Goal: Task Accomplishment & Management: Manage account settings

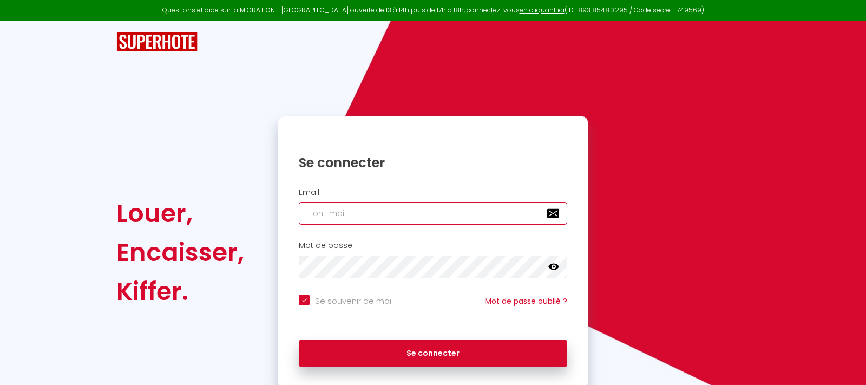
click at [345, 212] on input "email" at bounding box center [433, 213] width 268 height 23
type input "b"
checkbox input "true"
type input "bn"
checkbox input "true"
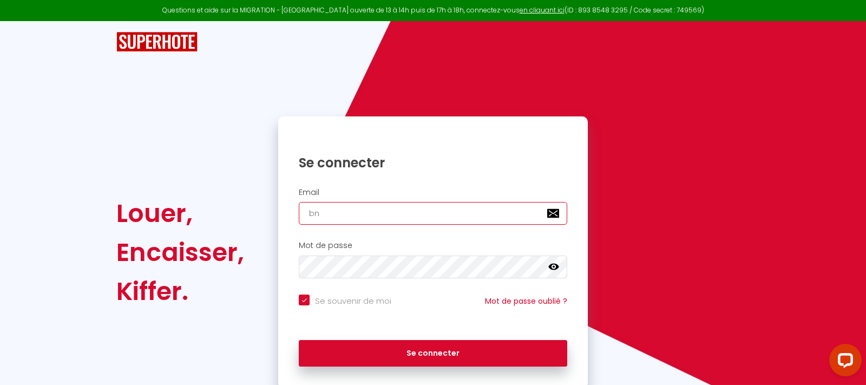
type input "bnb"
checkbox input "true"
type input "[EMAIL_ADDRESS][DOMAIN_NAME]"
checkbox input "true"
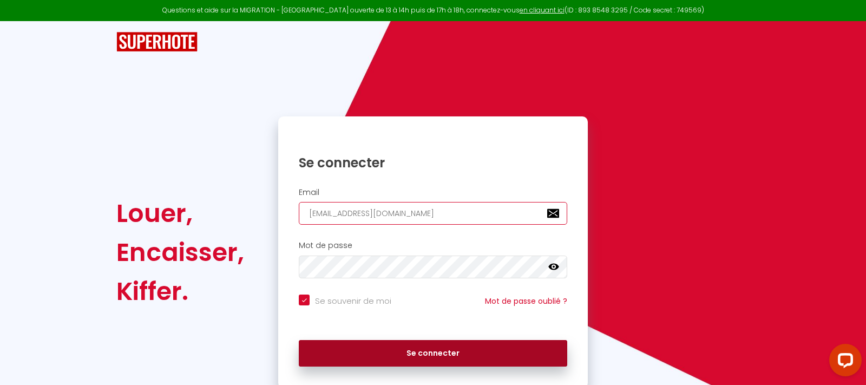
type input "[EMAIL_ADDRESS][DOMAIN_NAME]"
click at [441, 357] on button "Se connecter" at bounding box center [433, 353] width 268 height 27
checkbox input "true"
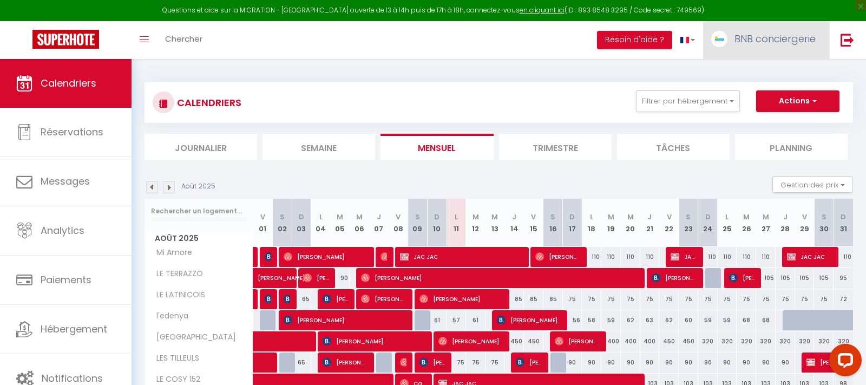
click at [765, 41] on span "BNB conciergerie" at bounding box center [775, 39] width 81 height 14
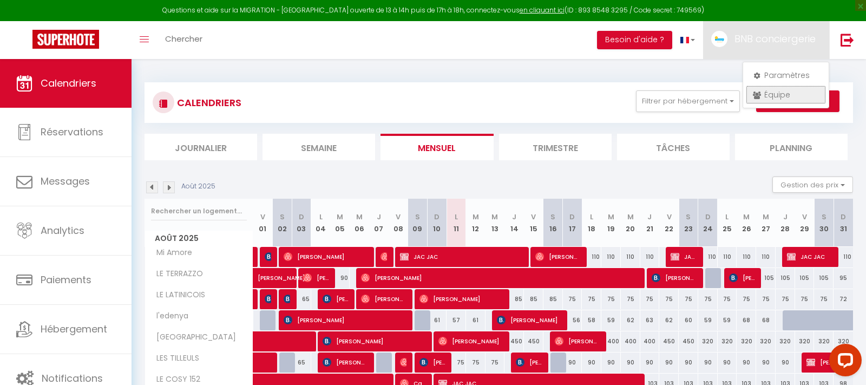
click at [793, 95] on link "Équipe" at bounding box center [786, 95] width 80 height 18
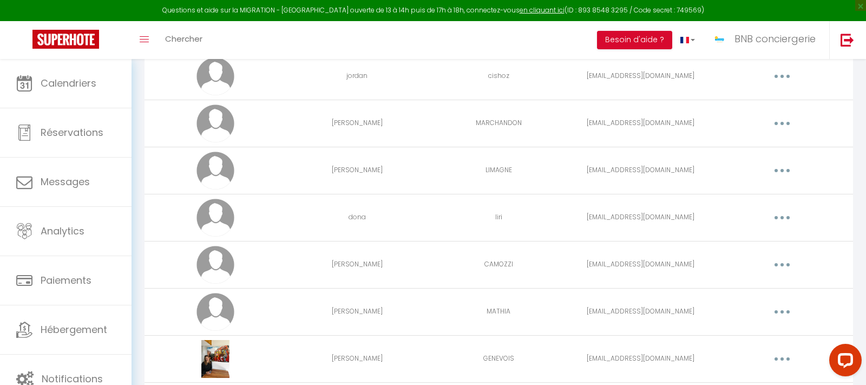
scroll to position [386, 0]
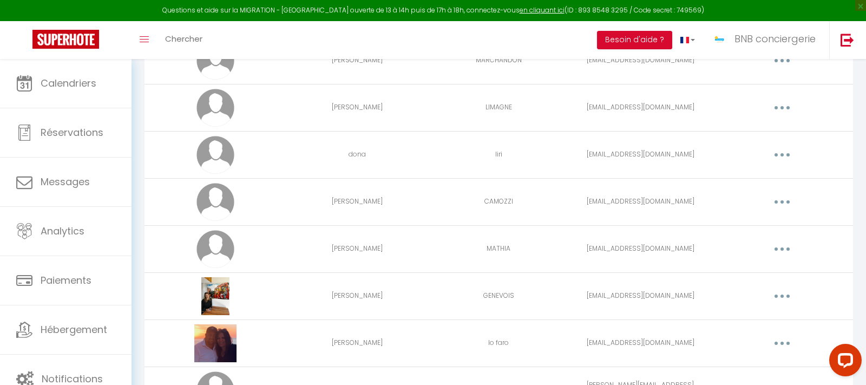
click at [778, 156] on button "button" at bounding box center [782, 154] width 30 height 17
click at [765, 179] on link "Editer" at bounding box center [754, 180] width 80 height 18
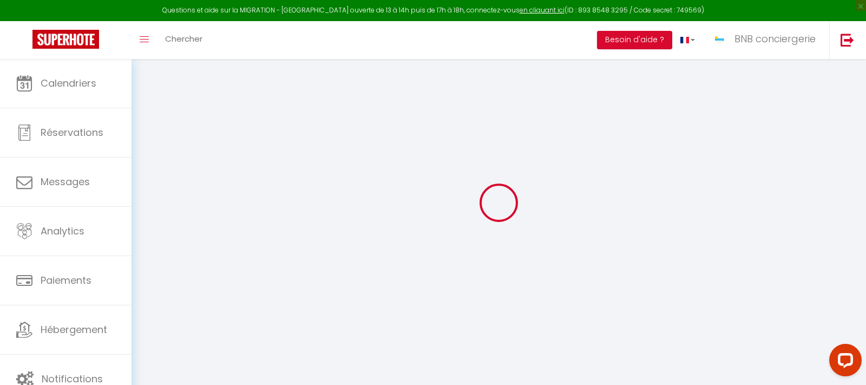
select select
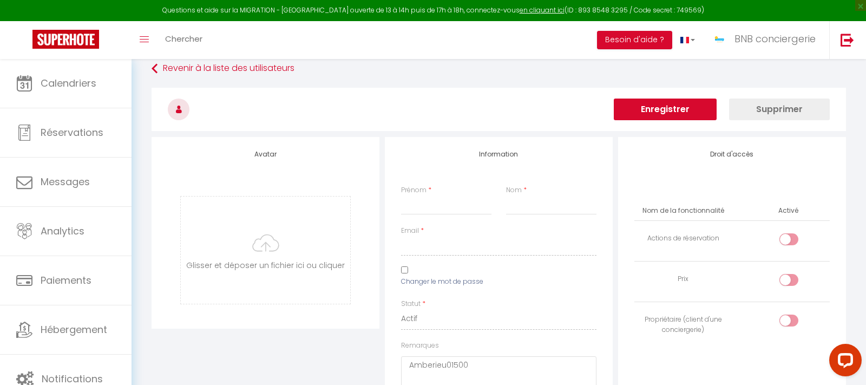
type input "dona"
type input "liri"
type input "[EMAIL_ADDRESS][DOMAIN_NAME]"
select select
type textarea "[URL][DOMAIN_NAME]"
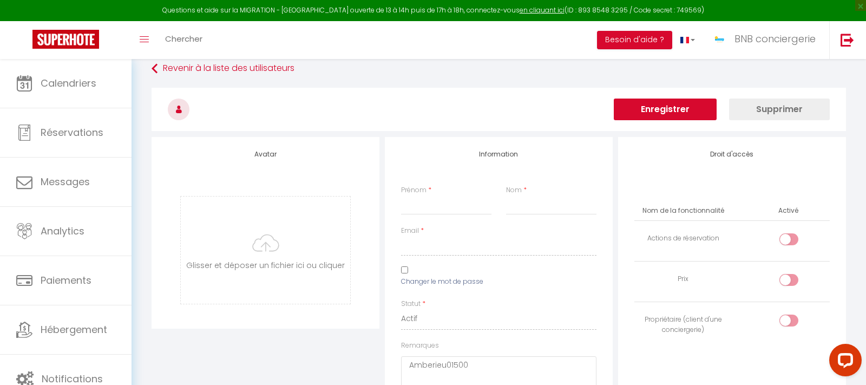
checkbox input "false"
checkbox input "true"
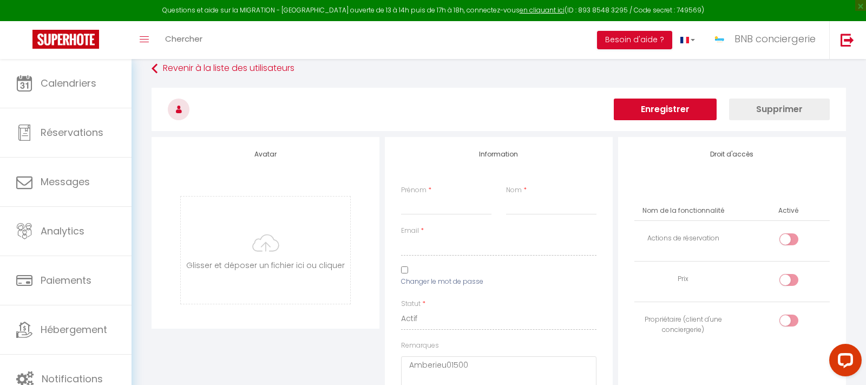
checkbox input "true"
checkbox input "false"
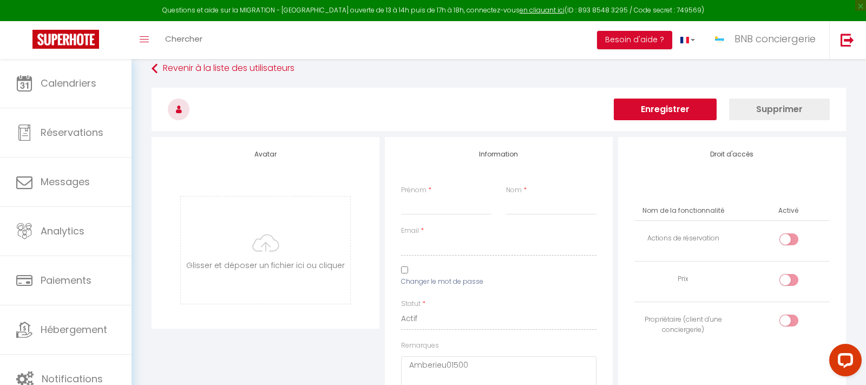
checkbox input "false"
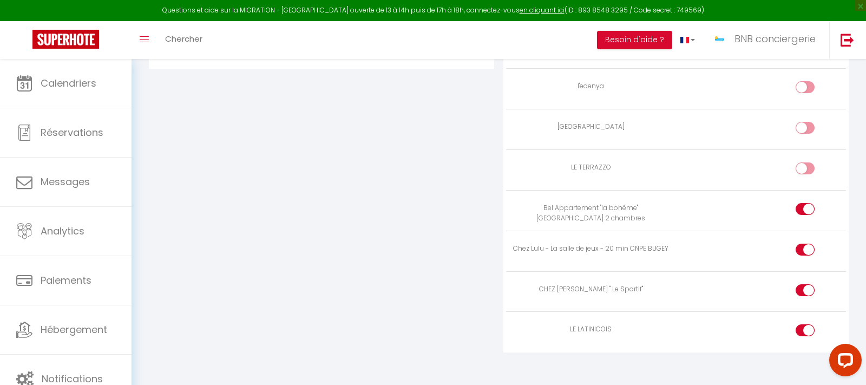
scroll to position [1165, 0]
click at [806, 323] on input "checkbox" at bounding box center [814, 331] width 19 height 16
checkbox input "false"
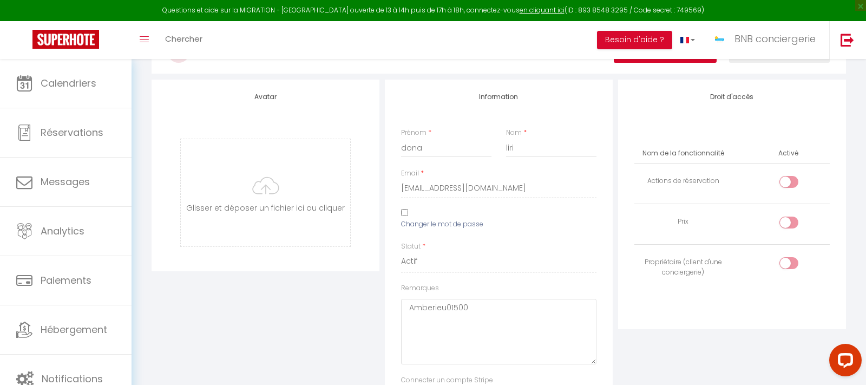
scroll to position [0, 0]
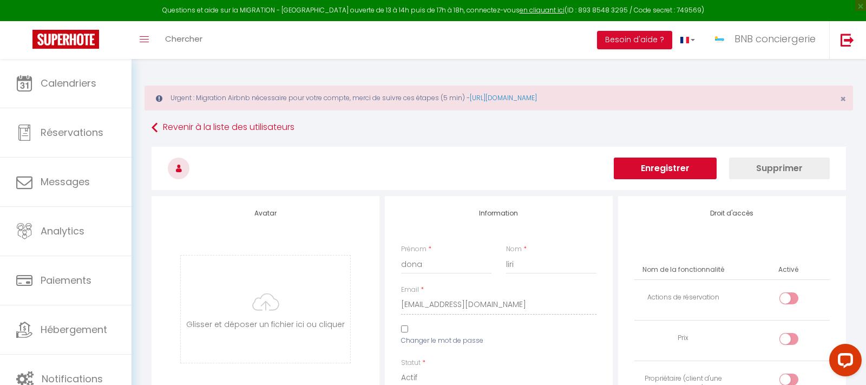
click at [671, 170] on button "Enregistrer" at bounding box center [665, 169] width 103 height 22
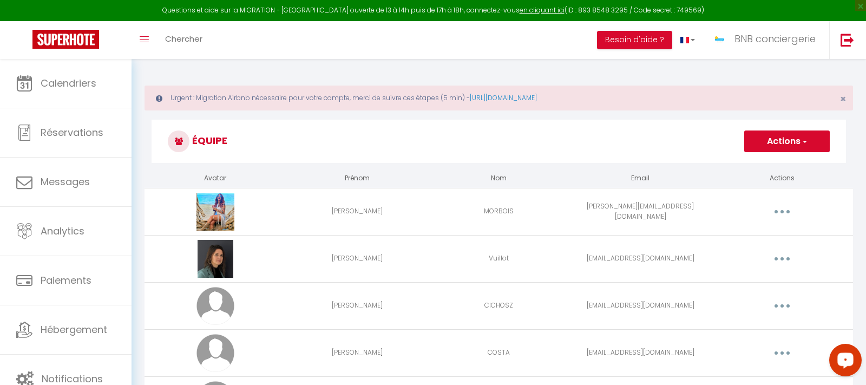
click at [848, 362] on icon "Open LiveChat chat widget" at bounding box center [846, 359] width 10 height 7
click at [517, 48] on div "Toggle menubar Chercher BUTTON Besoin d'aide ? BNB conciergerie Paramètres Équi…" at bounding box center [467, 40] width 779 height 38
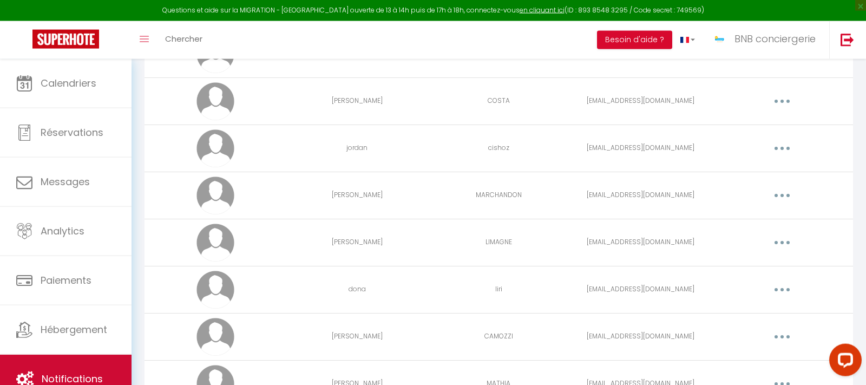
scroll to position [276, 0]
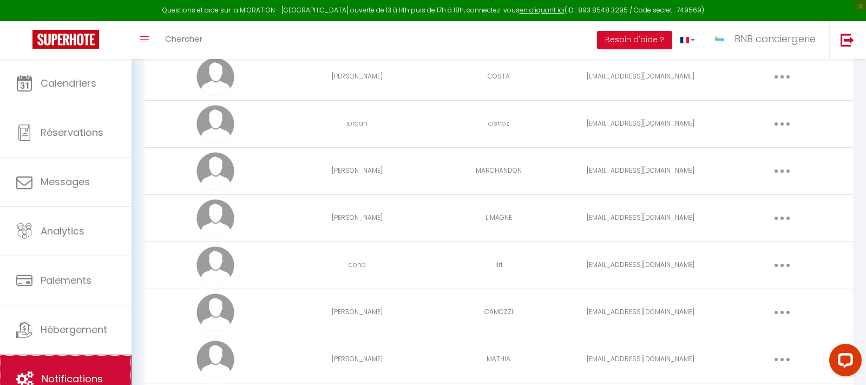
click at [69, 378] on span "Notifications" at bounding box center [72, 379] width 61 height 14
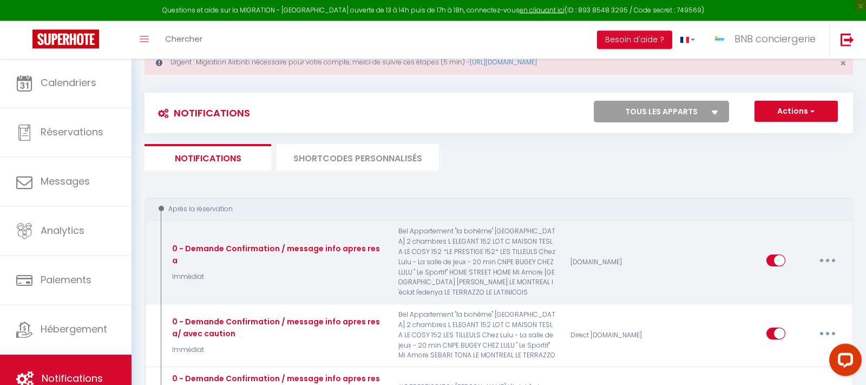
scroll to position [55, 0]
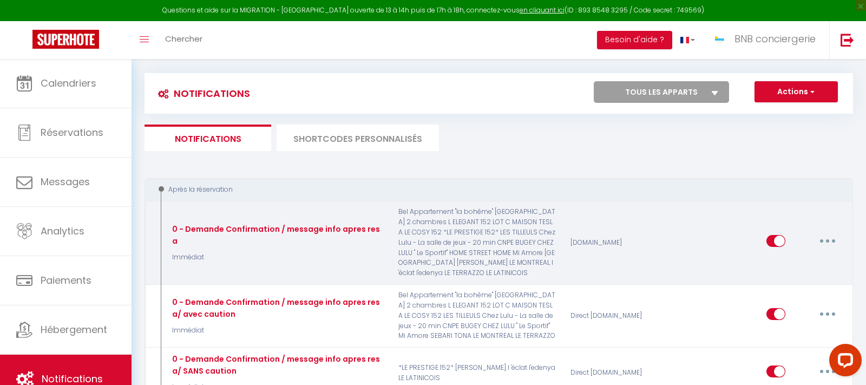
click at [826, 242] on button "button" at bounding box center [827, 240] width 30 height 17
click at [784, 264] on link "Editer" at bounding box center [799, 266] width 80 height 18
type input "0 - Demande Confirmation / message info apres resa"
select select "Immédiat"
select select "if_booking_is_paid"
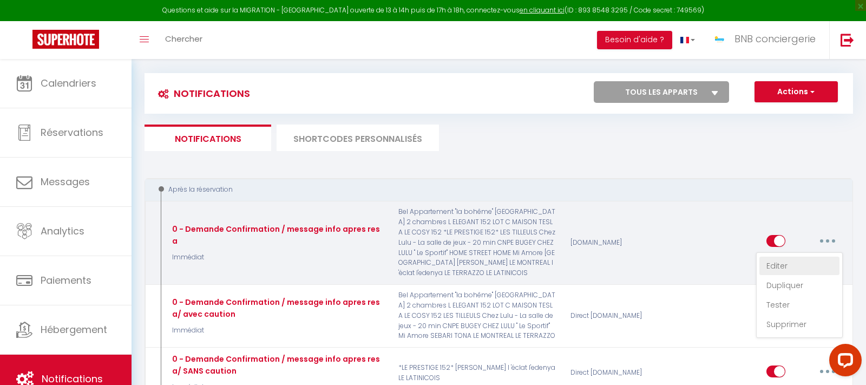
checkbox input "true"
checkbox input "false"
radio input "true"
type input "Merci de confirmer votre réservation - [BOOKING:ID] - [GUEST:FIRST_NAME] [GUEST…"
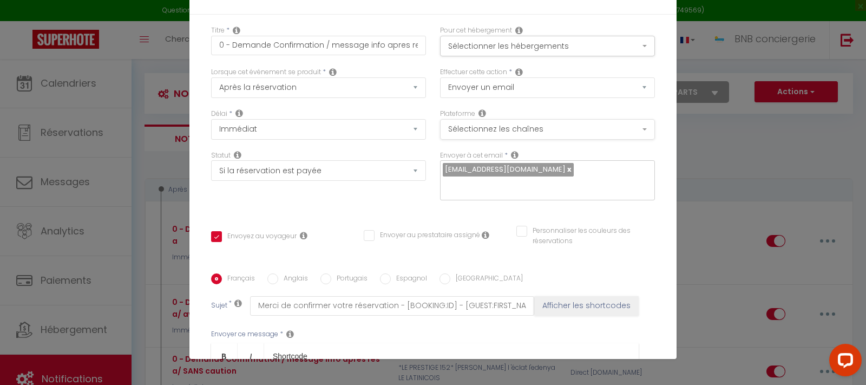
scroll to position [0, 0]
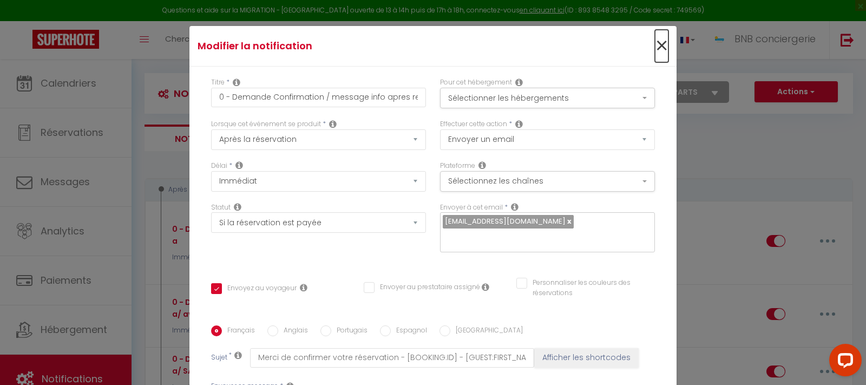
click at [663, 43] on span "×" at bounding box center [662, 46] width 14 height 32
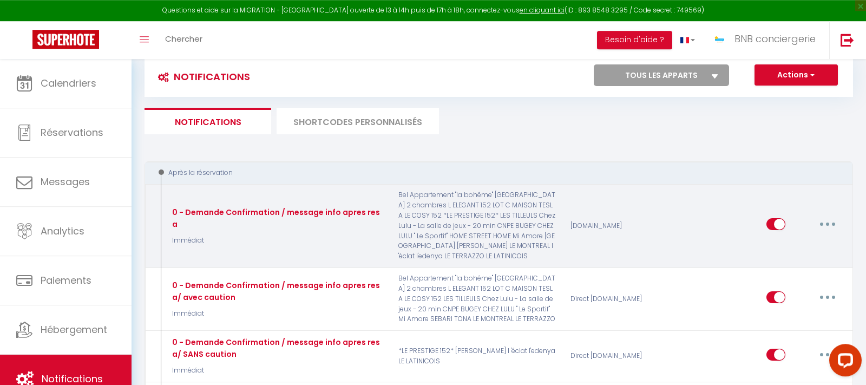
scroll to position [166, 0]
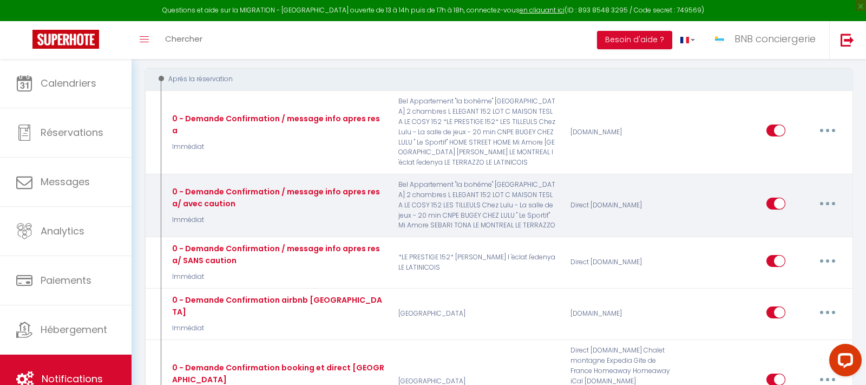
click at [830, 207] on button "button" at bounding box center [827, 203] width 30 height 17
click at [776, 232] on link "Editer" at bounding box center [799, 228] width 80 height 18
type input "0 - Demande Confirmation / message info apres resa/ avec caution"
checkbox input "true"
checkbox input "false"
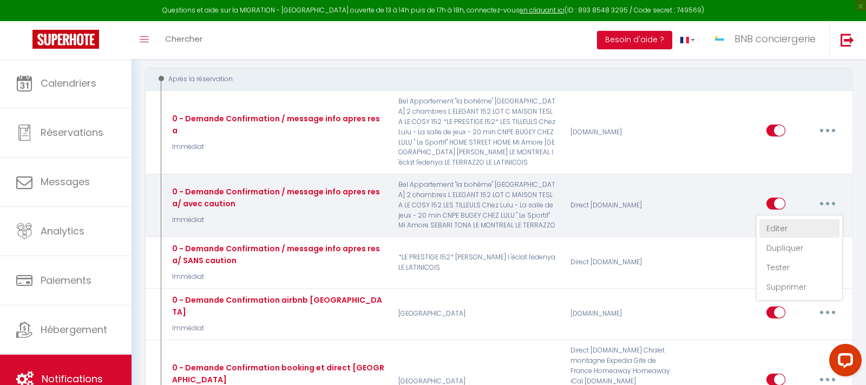
checkbox input "false"
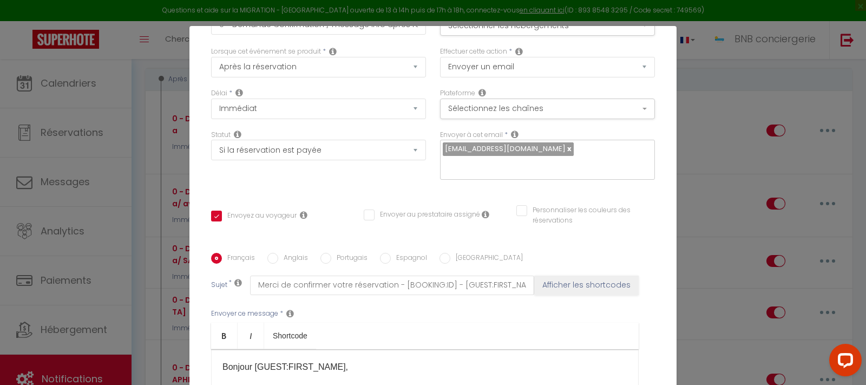
scroll to position [0, 0]
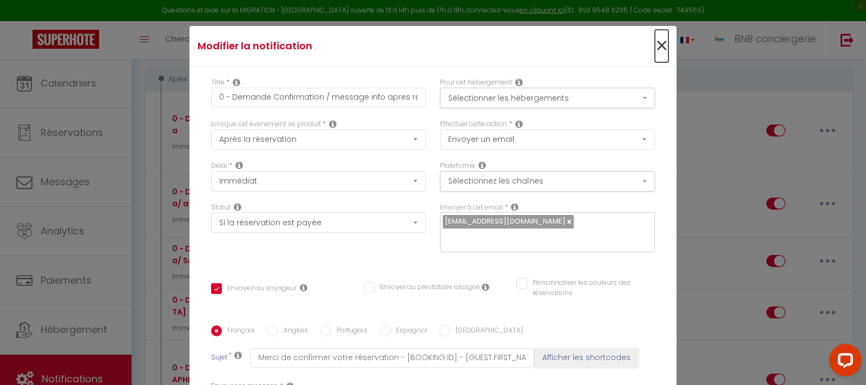
click at [664, 50] on span "×" at bounding box center [662, 46] width 14 height 32
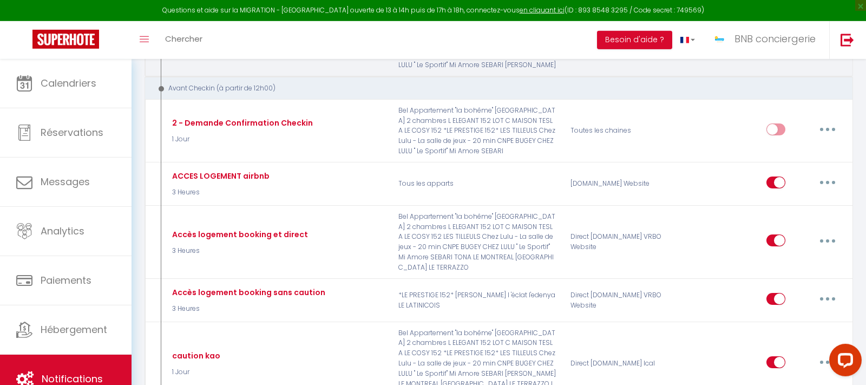
scroll to position [663, 0]
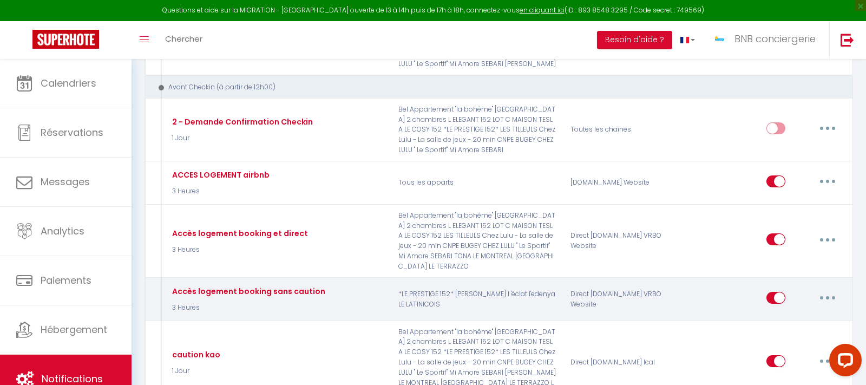
click at [829, 292] on button "button" at bounding box center [827, 297] width 30 height 17
click at [794, 315] on link "Editer" at bounding box center [799, 322] width 80 height 18
type input "Accès logement booking sans caution"
select select "3 Heures"
checkbox input "true"
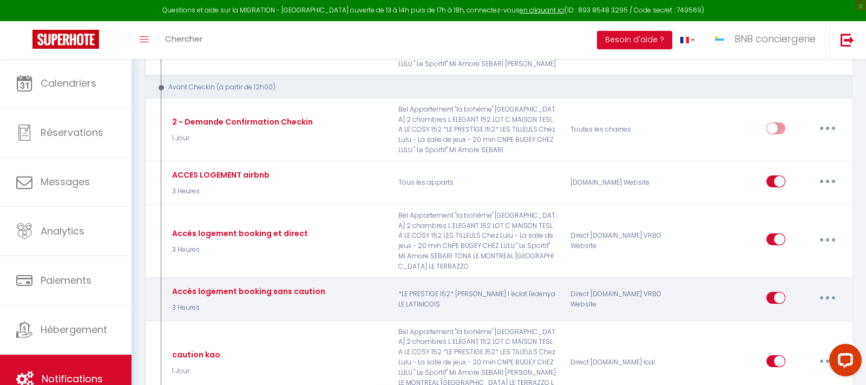
checkbox input "false"
type input "ACCES LOGEMENT"
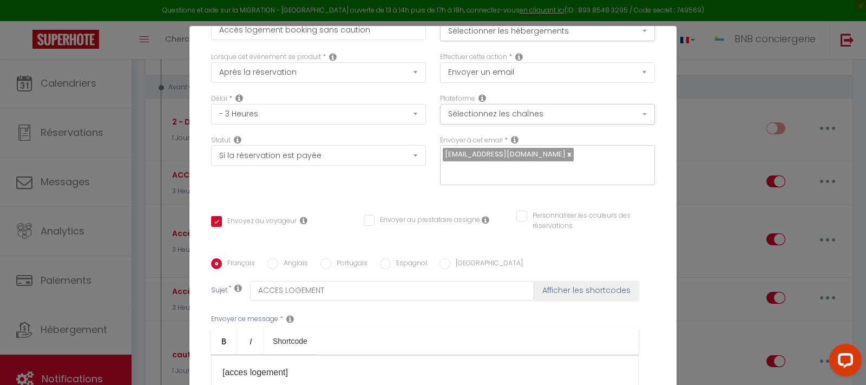
scroll to position [0, 0]
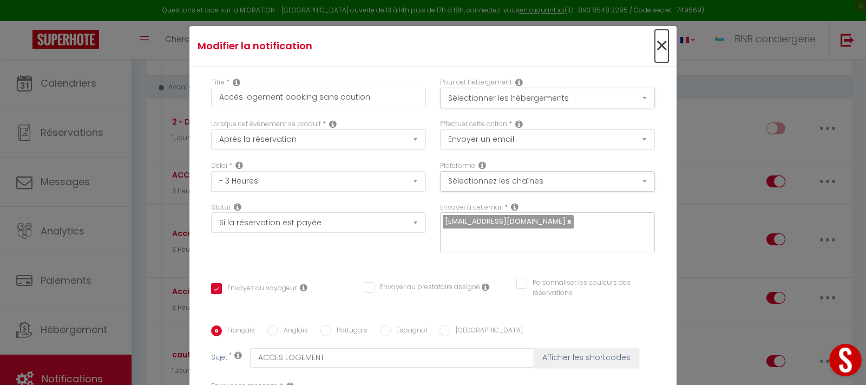
click at [663, 40] on span "×" at bounding box center [662, 46] width 14 height 32
type input "Accès logement booking sans caution"
checkbox input "true"
checkbox input "false"
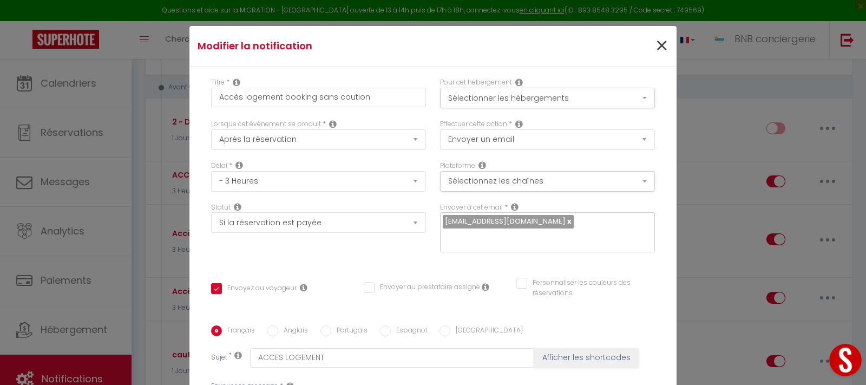
radio input "true"
type input "ACCES LOGEMENT"
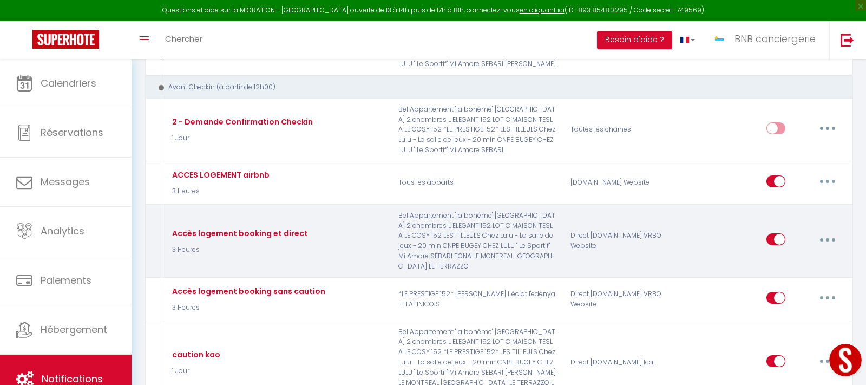
click at [831, 231] on button "button" at bounding box center [827, 239] width 30 height 17
click at [791, 255] on link "Editer" at bounding box center [799, 264] width 80 height 18
type input "Accès logement booking et direct"
select select "if_deposit_is_paid"
checkbox input "true"
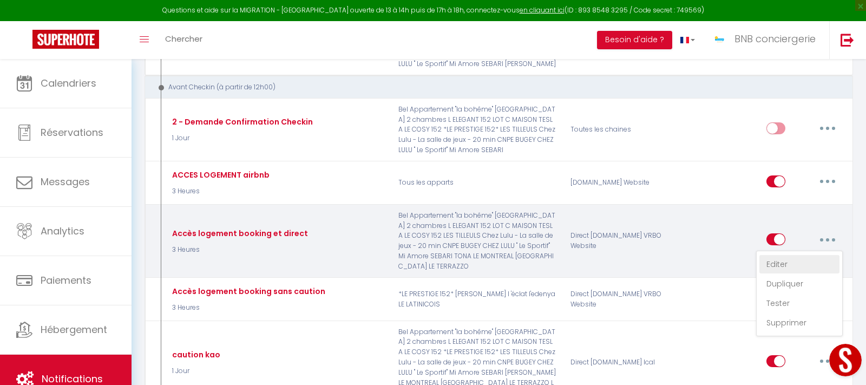
checkbox input "false"
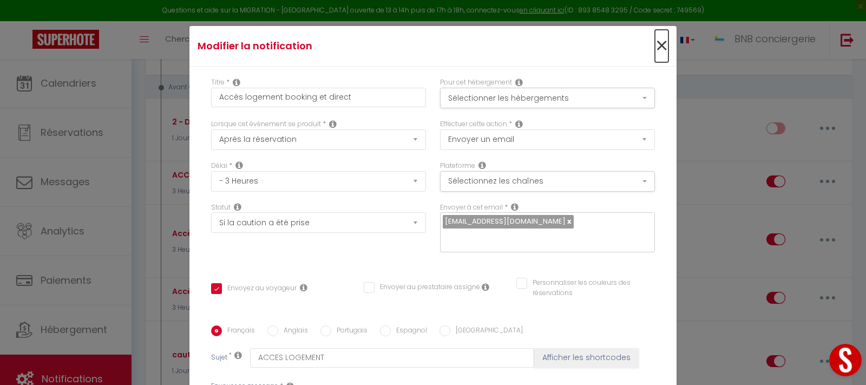
click at [661, 42] on span "×" at bounding box center [662, 46] width 14 height 32
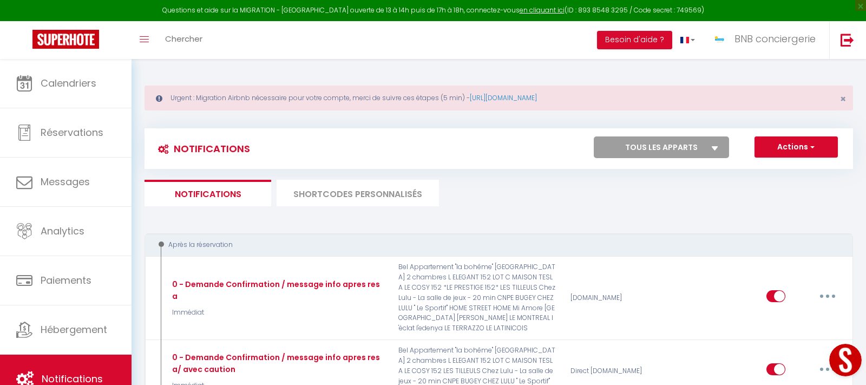
click at [349, 200] on li "SHORTCODES PERSONNALISÉS" at bounding box center [358, 193] width 162 height 27
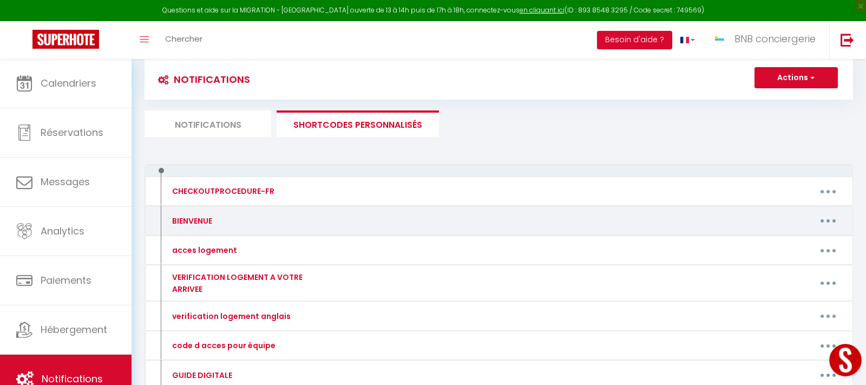
scroll to position [110, 0]
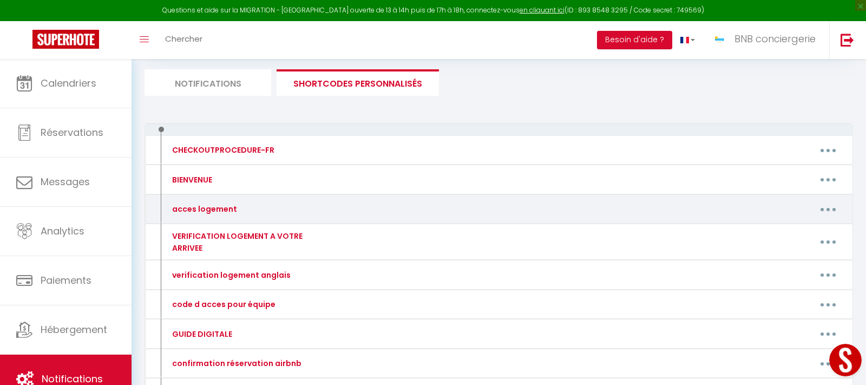
click at [828, 208] on icon "button" at bounding box center [828, 209] width 3 height 3
click at [783, 234] on link "Editer" at bounding box center [800, 234] width 80 height 18
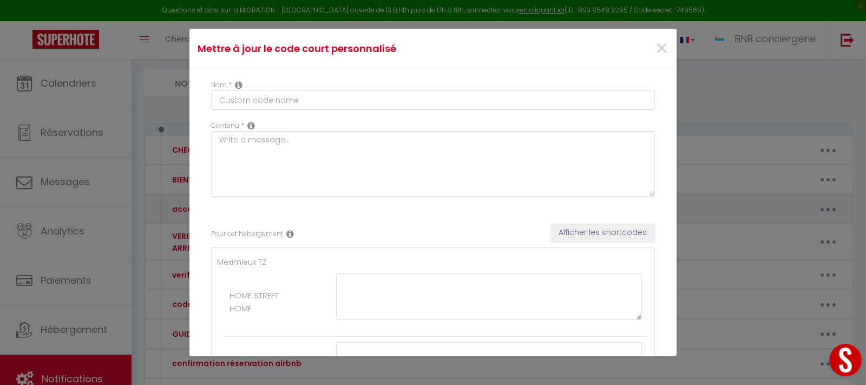
type input "acces logement"
type textarea "Instructions d’accès au logement"
type textarea "Loremip [DOLOR:SITAM_CONS] Adip elits doei te inci utlaboreet dolorem'ali. E'ad…"
type textarea "Loremip [DOLOR:SITAM_CONS] Adip elits doei te inci utlaboreet dolorem'ali. Enim…"
type textarea "Loremip [DOLOR:SITAM_CONS] Adip elits doei te inci utlaboreet dolorem'ali. E'ad…"
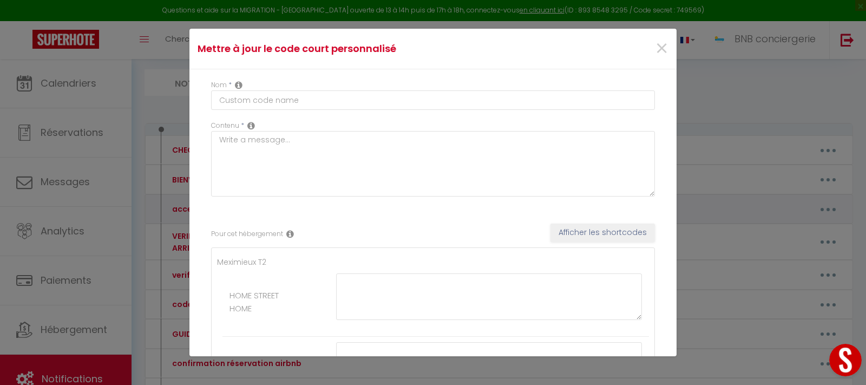
type textarea "Bonjour [GUEST:FIRST_NAME] Nous avons hâte de vous accueillir [DATE]. 📍L'adress…"
type textarea "Loremip [DOLOR:SITAM_CONS] Adip elits doei te inci utlaboreet dolorem'ali. Enim…"
type textarea "Loremip [DOLOR:SITAM_CONS] Adip elits doei te inci utlaboreet dolorem'ali. 📍E'a…"
type textarea "Loremip Dolo sitam cons ad elit seddoeiusm tempori'utl. 📍E'dolorem al enimadmi …"
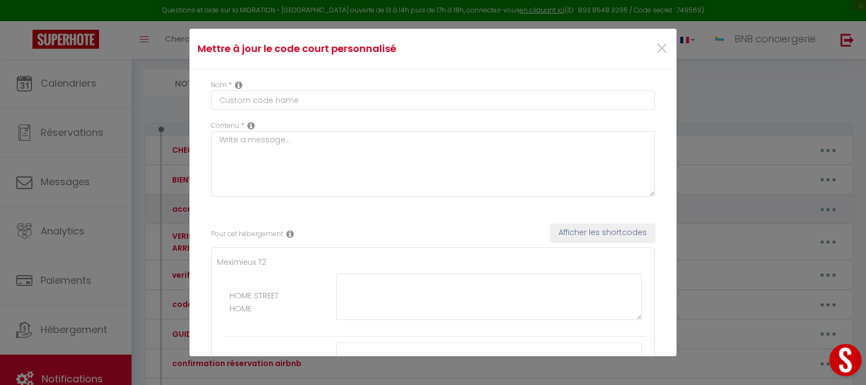
type textarea "Loremip Dolo sitam cons ad elit seddoeiusm tempori'utl. 📍E'dolorem al enimadmi …"
type textarea "Loremip [DOLOR:SITAM_CONS] Adip elits doei te inci utlaboreet dolorem'ali. Enim…"
type textarea "Loremip [DOLOR:SITAM_CONS] Adip elits doei te inci utlaboreet dolorem'ali. 📍E'a…"
type textarea "Loremip Dolo sitam cons ad elit seddoeiusm tempori'utl. 📍E'dolorem al enimadmi …"
type textarea "Loremip Dolo sitam cons ad elit seddoeiusm tempori'utl. E'dolorem al enimadmi v…"
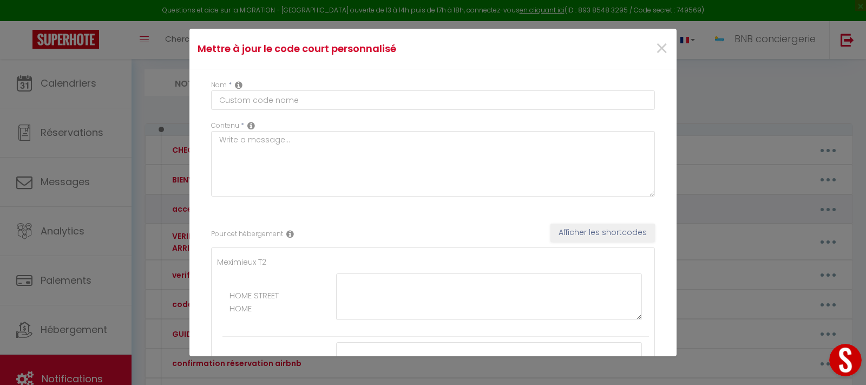
type textarea "Loremip [DOLOR:SITAM_CONS] Adip elits doei te inci utlaboreet dolorem'ali. 📍E'a…"
type textarea "Bonjour [GUEST:FIRST_NAME] Nous avons hâte de vous accueillir [DATE]. 📍L'adress…"
type textarea "Loremip Dolo sitam cons ad elit seddoeiusm tempori'utl. 📍E'dolorem al enimadmi …"
type textarea "Bonjour Nous avons hâte de vous accueillir [DATE]. 📍L'adresse du logement est: …"
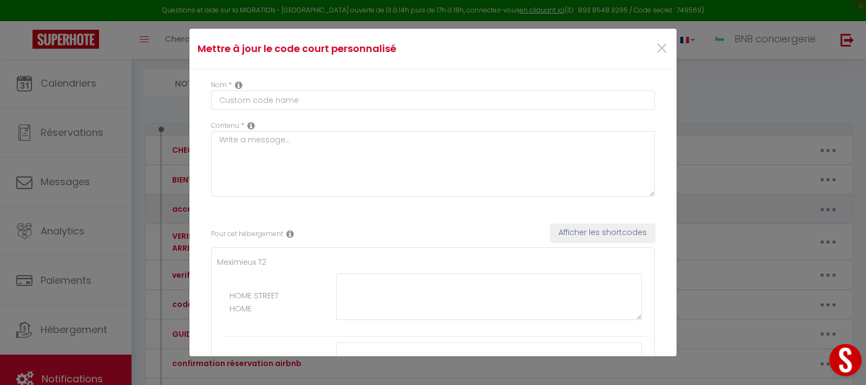
type textarea "Bonjour [GUEST:FIRST_NAME] Nous avons hâte de vous accueillir [DATE]. 📍L'adress…"
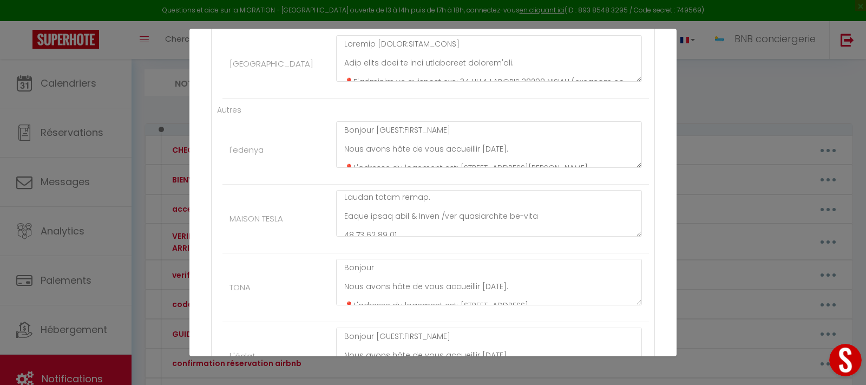
scroll to position [417, 0]
click at [687, 71] on div "Mettre à jour le code court personnalisé × Nom * acces logement Contenu * Instr…" at bounding box center [433, 192] width 866 height 385
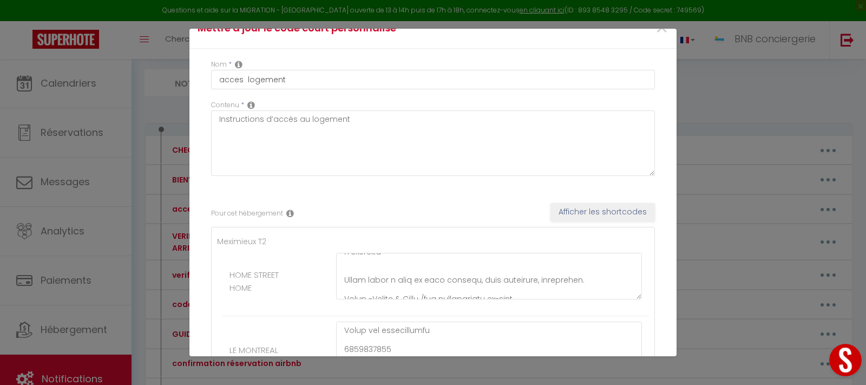
scroll to position [0, 0]
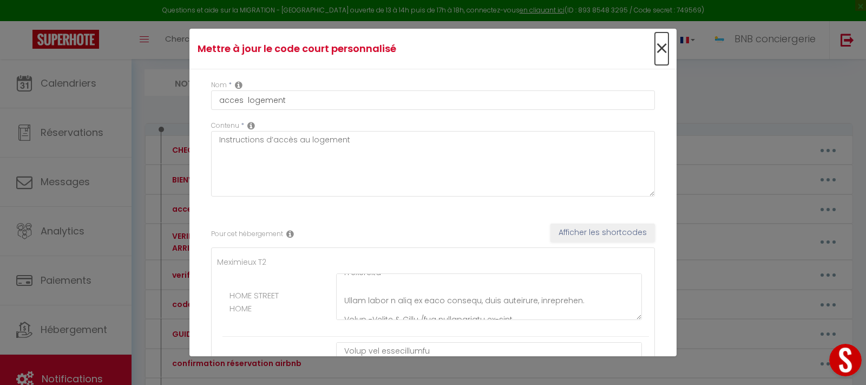
click at [665, 47] on span "×" at bounding box center [662, 48] width 14 height 32
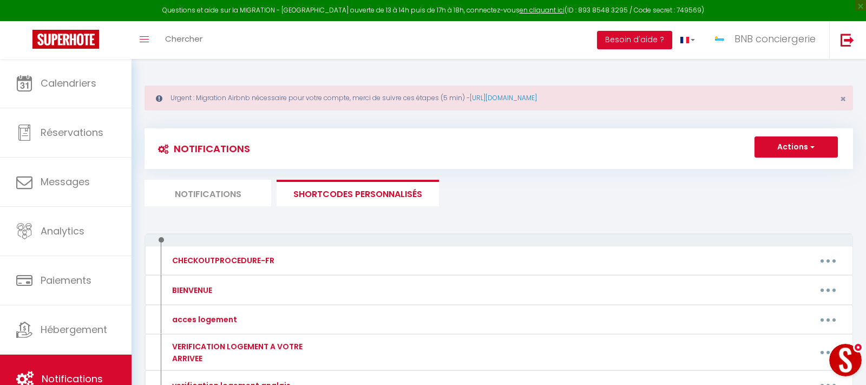
click at [846, 362] on button "Open LiveChat chat widget" at bounding box center [845, 360] width 32 height 32
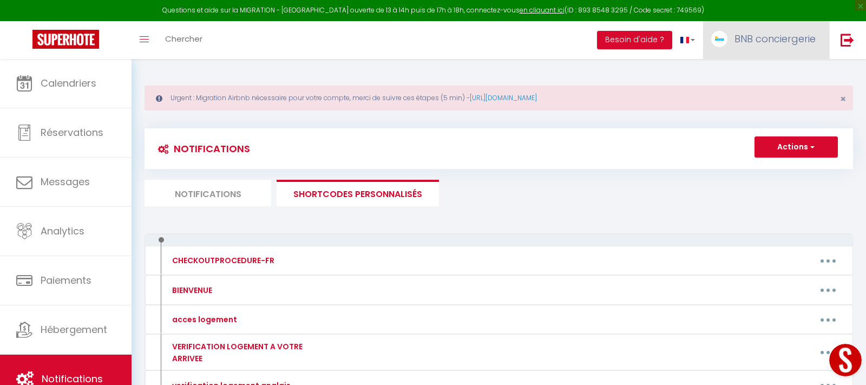
click at [758, 42] on span "BNB conciergerie" at bounding box center [775, 39] width 81 height 14
click at [779, 97] on link "Équipe" at bounding box center [786, 95] width 80 height 18
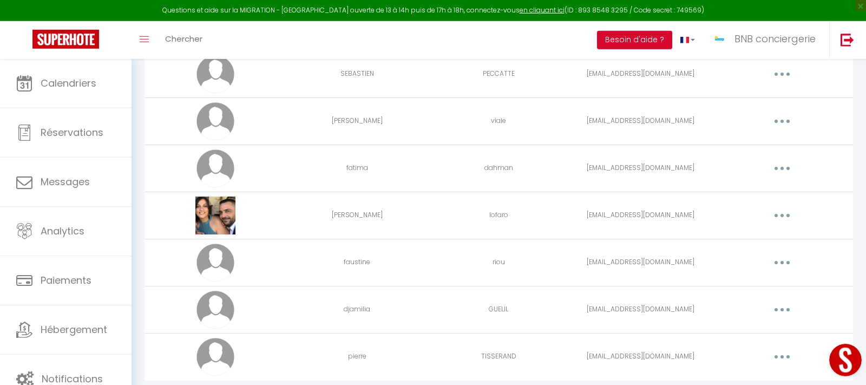
scroll to position [939, 0]
click at [785, 171] on button "button" at bounding box center [782, 167] width 30 height 17
click at [758, 199] on link "Editer" at bounding box center [754, 192] width 80 height 18
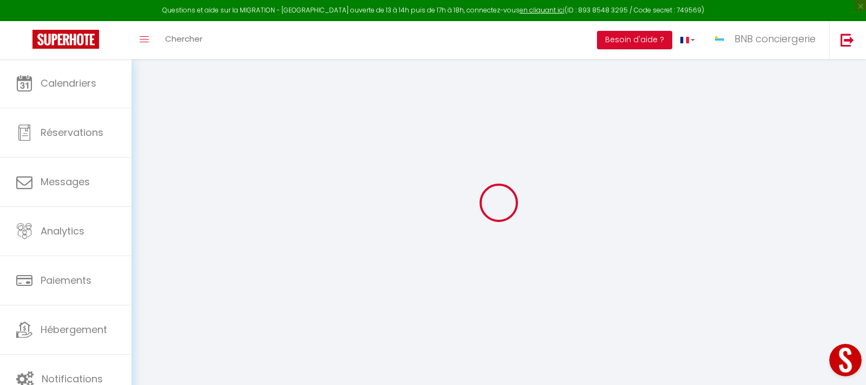
type input "fatima"
type input "dahman"
type input "[EMAIL_ADDRESS][DOMAIN_NAME]"
type textarea "[URL][DOMAIN_NAME]"
checkbox input "false"
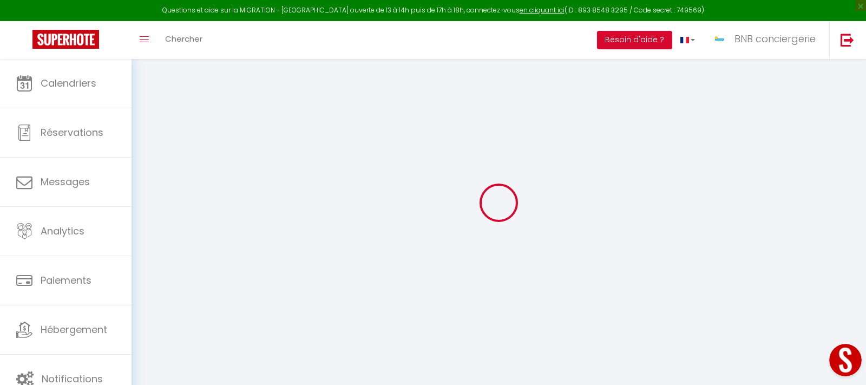
checkbox input "false"
checkbox input "true"
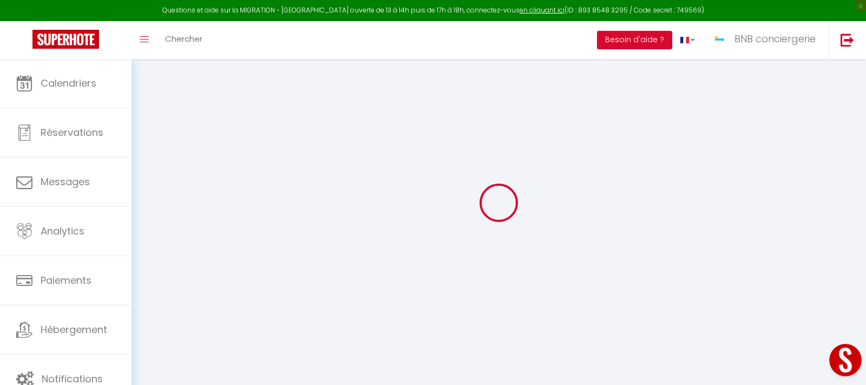
checkbox input "true"
checkbox input "false"
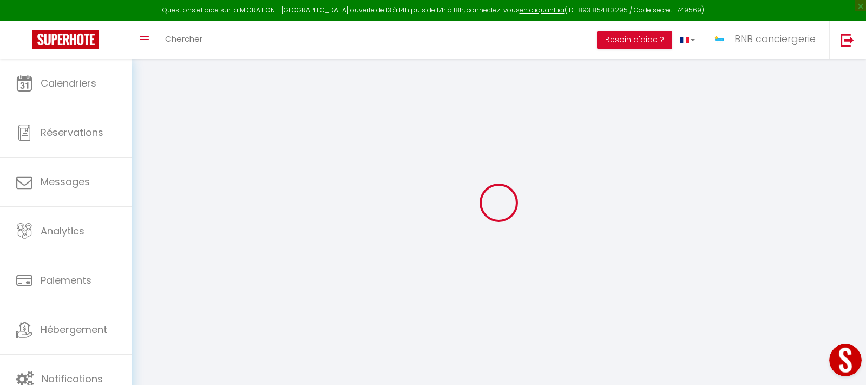
checkbox input "false"
select select
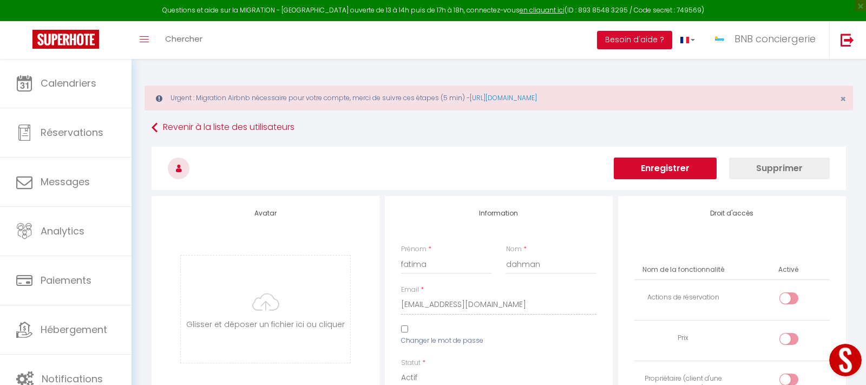
click at [678, 175] on button "Enregistrer" at bounding box center [665, 169] width 103 height 22
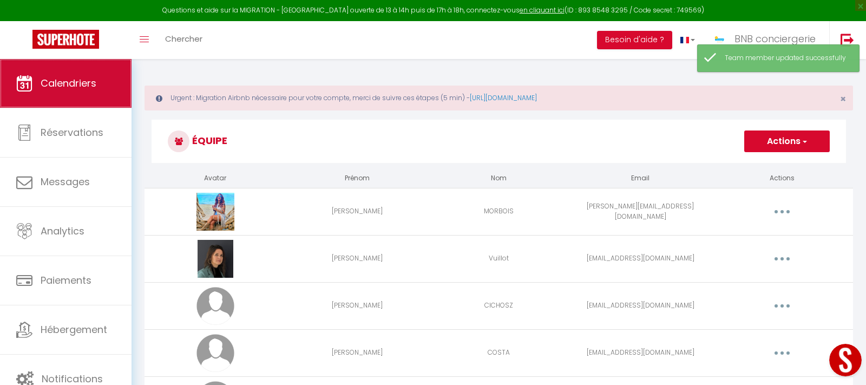
click at [66, 87] on span "Calendriers" at bounding box center [69, 83] width 56 height 14
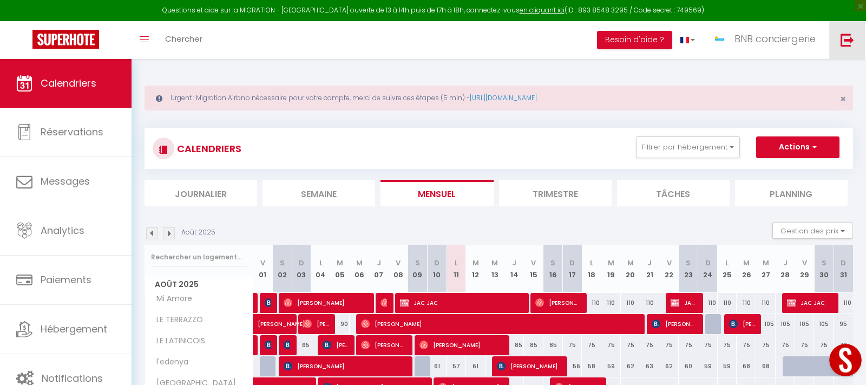
click at [846, 47] on link at bounding box center [847, 40] width 36 height 38
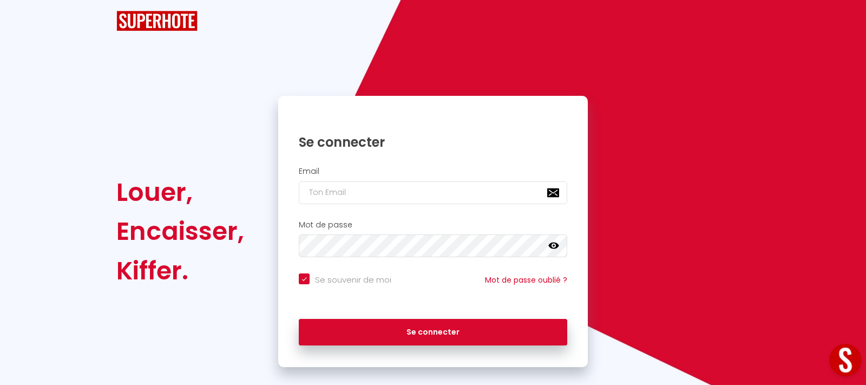
checkbox input "true"
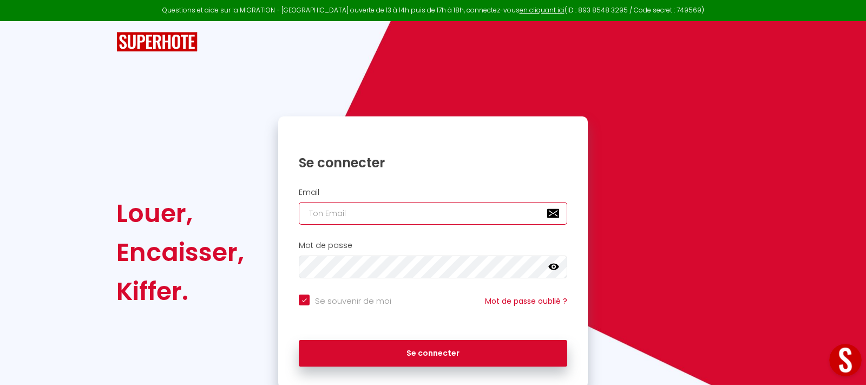
click at [326, 218] on input "email" at bounding box center [433, 213] width 268 height 23
type input "[EMAIL_ADDRESS][DOMAIN_NAME]"
checkbox input "true"
drag, startPoint x: 369, startPoint y: 203, endPoint x: 74, endPoint y: 214, distance: 294.7
click at [299, 216] on input "[EMAIL_ADDRESS][DOMAIN_NAME]" at bounding box center [433, 213] width 268 height 23
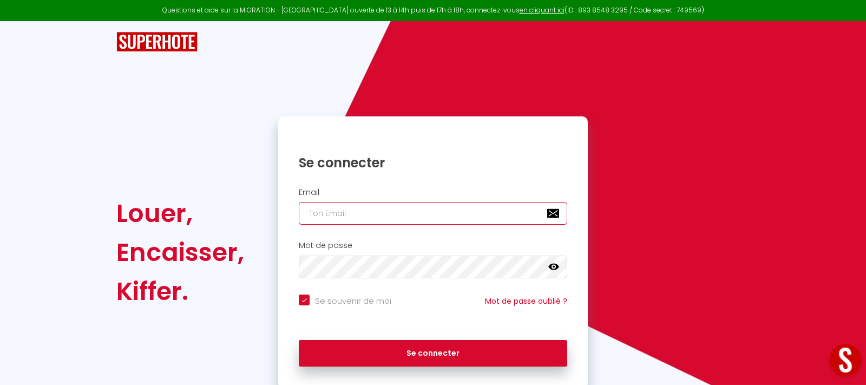
checkbox input "true"
type input "[EMAIL_ADDRESS][DOMAIN_NAME]"
checkbox input "true"
type input "[EMAIL_ADDRESS][DOMAIN_NAME]"
click at [552, 270] on icon at bounding box center [553, 267] width 11 height 6
